Goal: Use online tool/utility: Utilize a website feature to perform a specific function

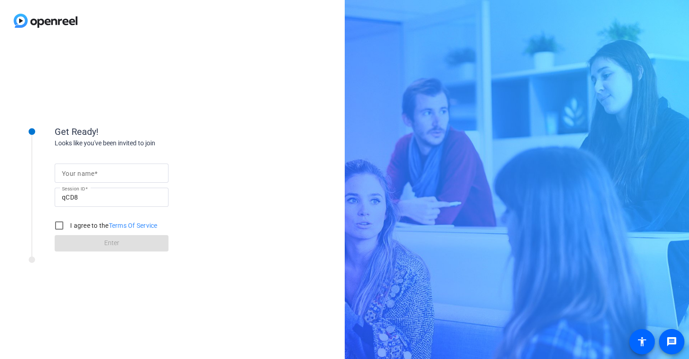
click at [74, 176] on mat-label "Your name" at bounding box center [78, 173] width 32 height 7
click at [74, 176] on input "Your name" at bounding box center [111, 173] width 99 height 11
type input "Josh Shanley"
drag, startPoint x: 60, startPoint y: 224, endPoint x: 64, endPoint y: 229, distance: 5.8
click at [60, 224] on input "I agree to the Terms Of Service" at bounding box center [59, 225] width 18 height 18
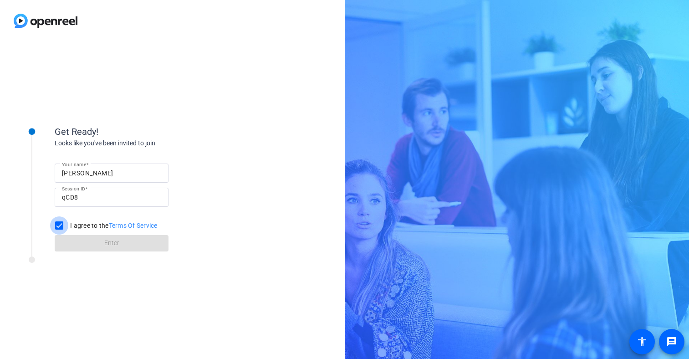
checkbox input "true"
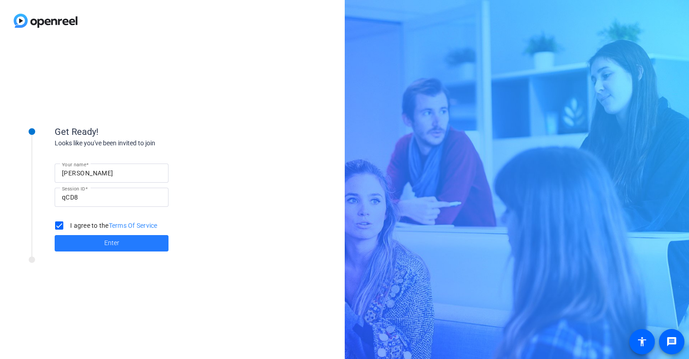
click at [91, 241] on span at bounding box center [112, 243] width 114 height 22
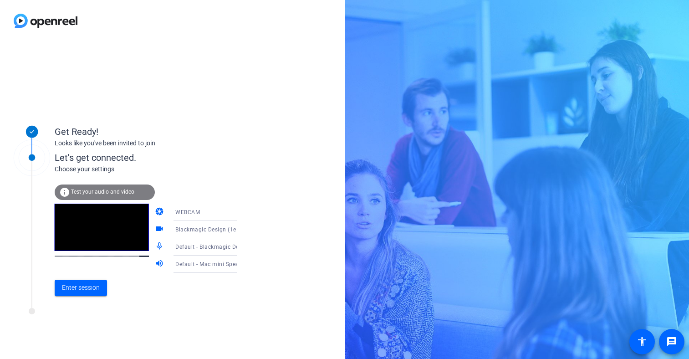
click at [241, 214] on icon at bounding box center [246, 212] width 11 height 11
click at [242, 195] on div at bounding box center [344, 179] width 689 height 359
click at [241, 247] on icon at bounding box center [246, 246] width 11 height 11
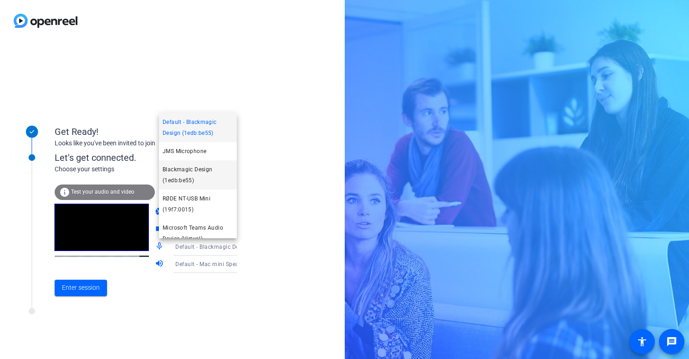
scroll to position [28, 0]
click at [202, 168] on span "RØDE NT-USB Mini (19f7:0015)" at bounding box center [198, 176] width 71 height 22
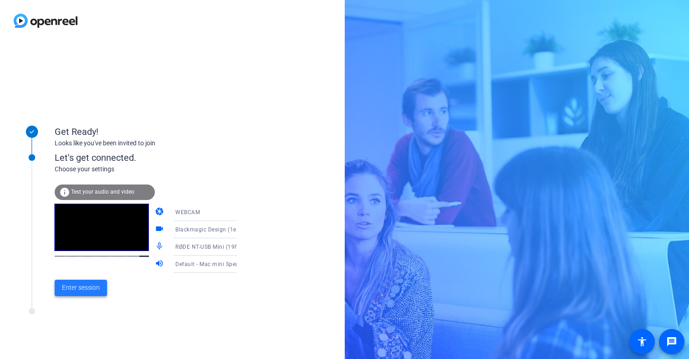
click at [96, 291] on span "Enter session" at bounding box center [81, 288] width 38 height 10
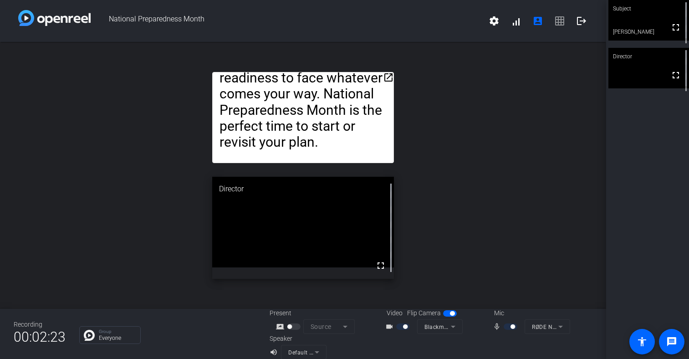
scroll to position [10, 0]
